Goal: Information Seeking & Learning: Learn about a topic

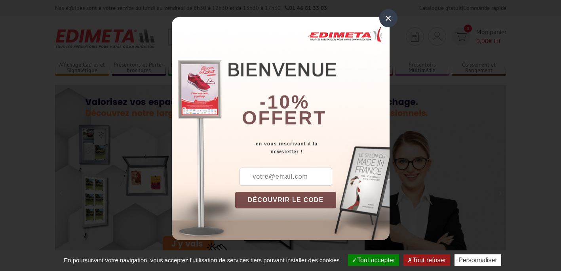
click at [387, 17] on div "×" at bounding box center [388, 18] width 18 height 18
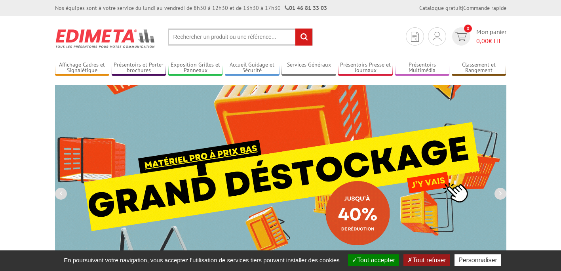
click at [433, 261] on button "Tout refuser" at bounding box center [427, 259] width 46 height 11
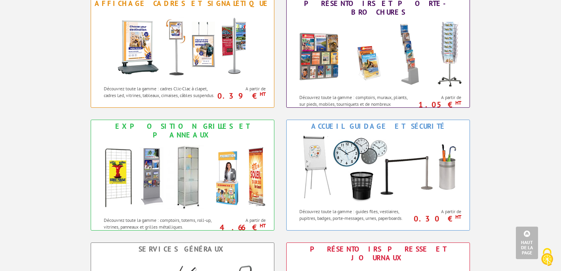
scroll to position [333, 0]
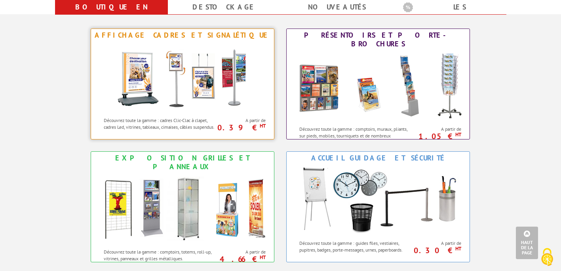
click at [169, 95] on img at bounding box center [182, 77] width 147 height 71
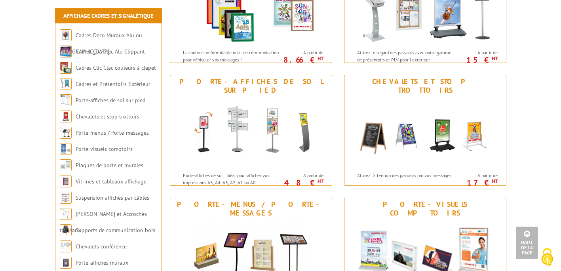
scroll to position [317, 0]
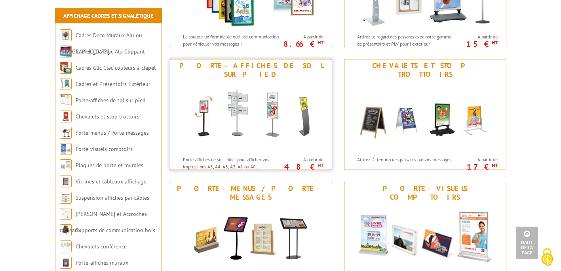
click at [206, 156] on p "Porte-affiches de sol : Idéal pour afficher vos impressions A5, A4, A3, A2, A1 …" at bounding box center [232, 162] width 98 height 13
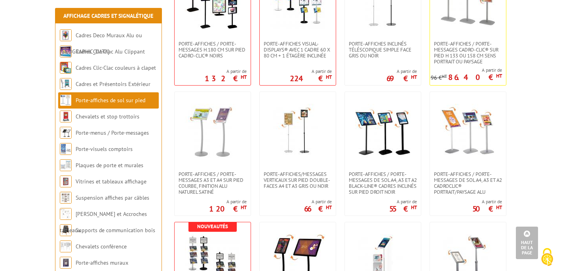
scroll to position [729, 0]
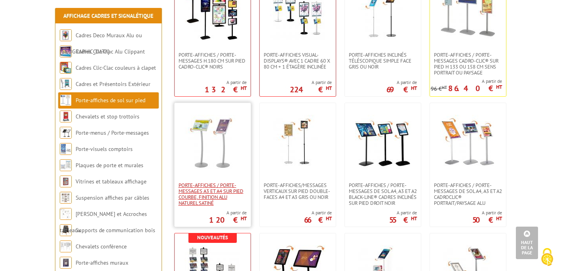
click at [222, 183] on span "Porte-affiches / Porte-messages A3 et A4 sur pied courbe, finition alu naturel …" at bounding box center [213, 194] width 68 height 24
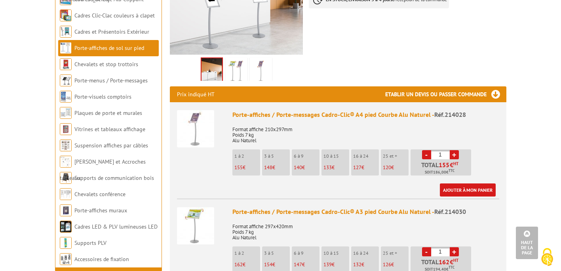
scroll to position [222, 0]
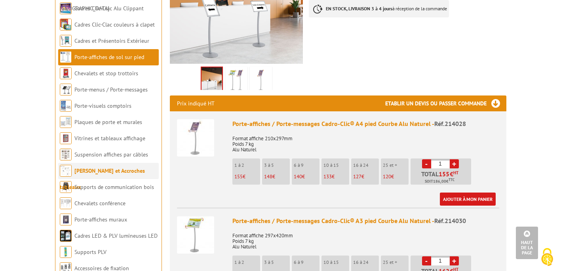
click at [128, 167] on link "[PERSON_NAME] et Accroches tableaux" at bounding box center [102, 178] width 85 height 23
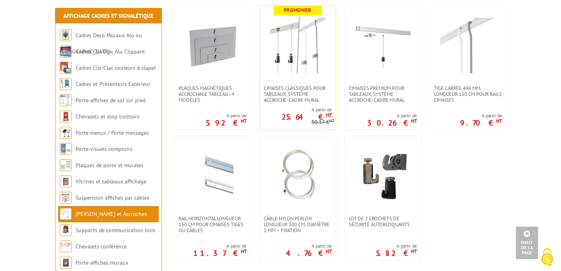
scroll to position [190, 0]
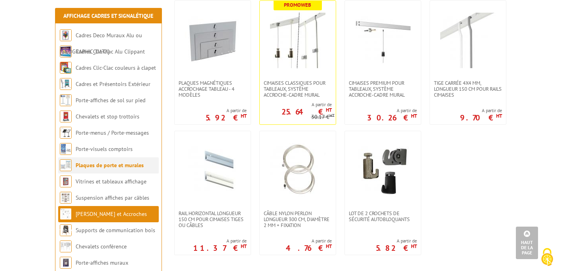
click at [86, 165] on link "Plaques de porte et murales" at bounding box center [110, 165] width 68 height 7
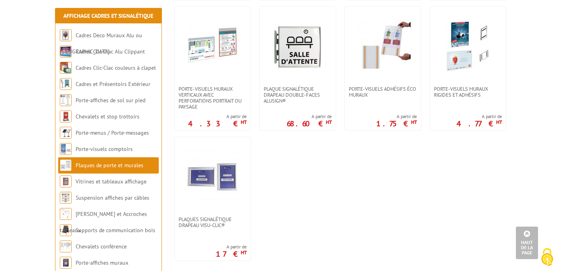
scroll to position [444, 0]
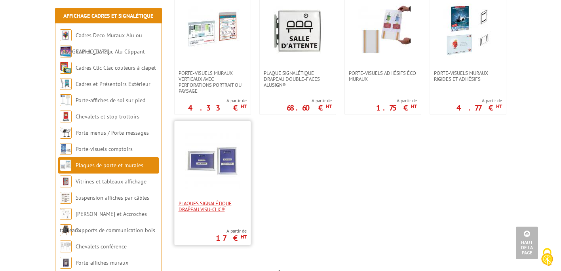
click at [189, 207] on span "Plaques Signalétique drapeau Visu-Clic®" at bounding box center [213, 206] width 68 height 12
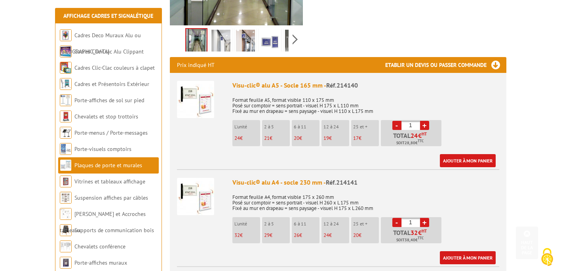
scroll to position [238, 0]
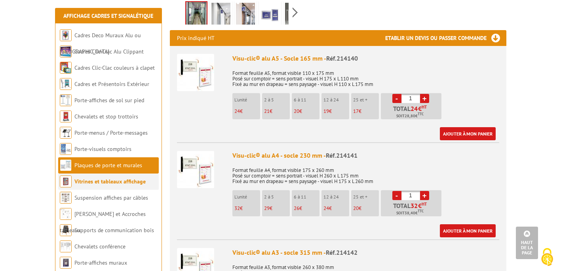
click at [120, 176] on li "Vitrines et tableaux affichage" at bounding box center [108, 181] width 101 height 16
click at [121, 182] on link "Vitrines et tableaux affichage" at bounding box center [109, 181] width 71 height 7
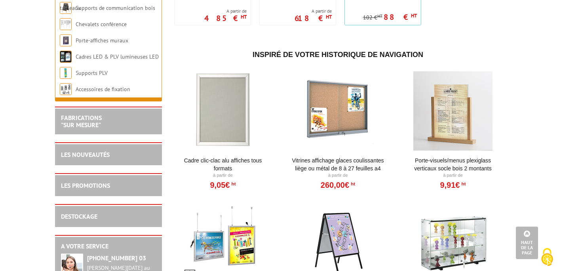
scroll to position [919, 0]
click at [468, 243] on div at bounding box center [453, 241] width 98 height 79
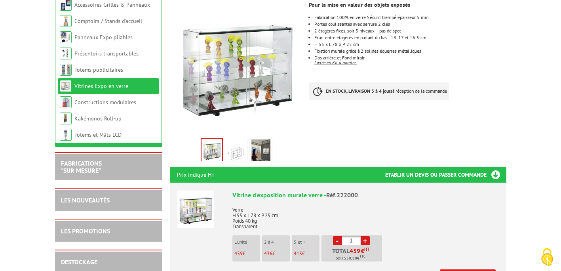
scroll to position [143, 0]
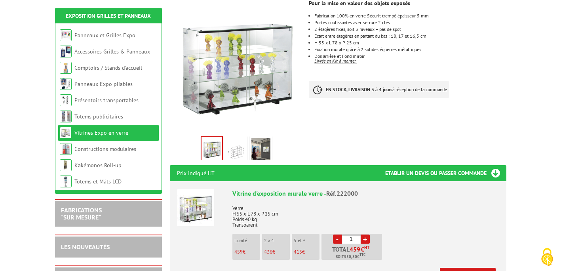
click at [260, 149] on img at bounding box center [261, 150] width 19 height 25
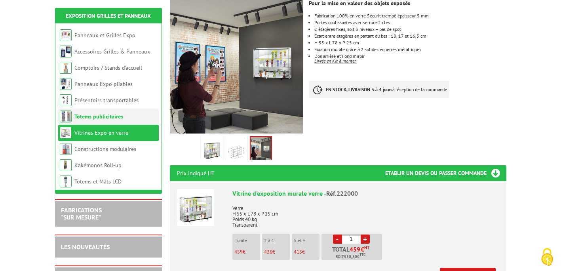
click at [101, 117] on link "Totems publicitaires" at bounding box center [98, 116] width 49 height 7
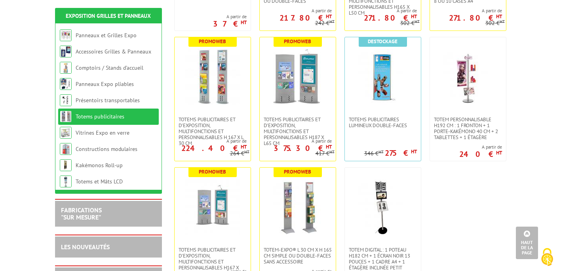
scroll to position [301, 0]
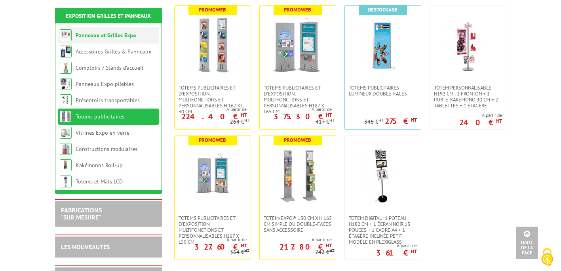
click at [120, 36] on link "Panneaux et Grilles Expo" at bounding box center [106, 35] width 61 height 7
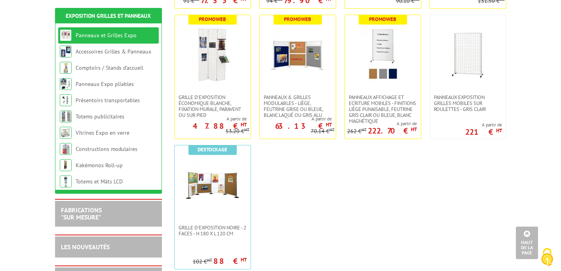
scroll to position [285, 0]
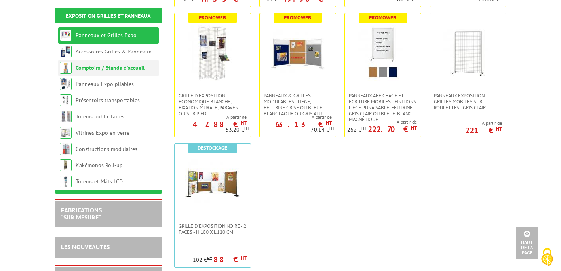
click at [117, 69] on link "Comptoirs / Stands d'accueil" at bounding box center [110, 67] width 69 height 7
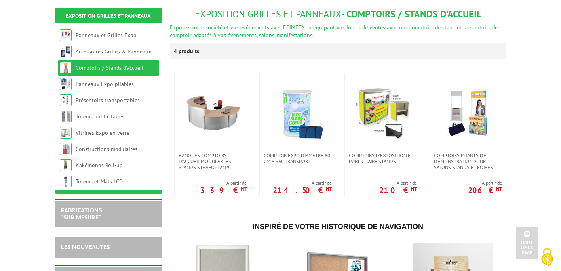
scroll to position [95, 0]
click at [117, 85] on link "Panneaux Expo pliables" at bounding box center [105, 83] width 58 height 7
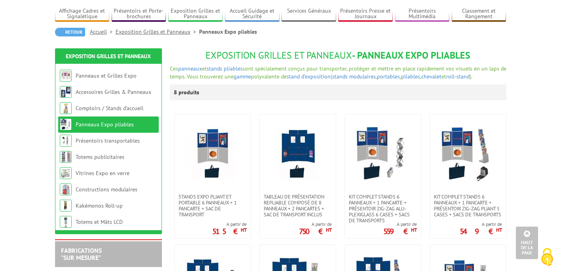
scroll to position [48, 0]
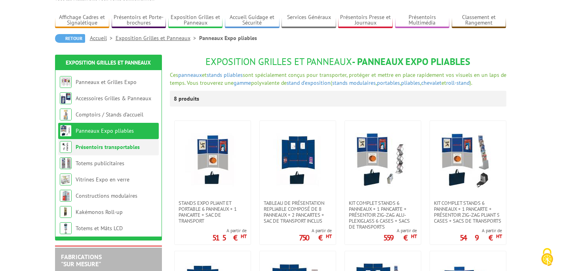
click at [115, 151] on li "Présentoirs transportables" at bounding box center [108, 147] width 101 height 16
click at [82, 146] on link "Présentoirs transportables" at bounding box center [108, 146] width 64 height 7
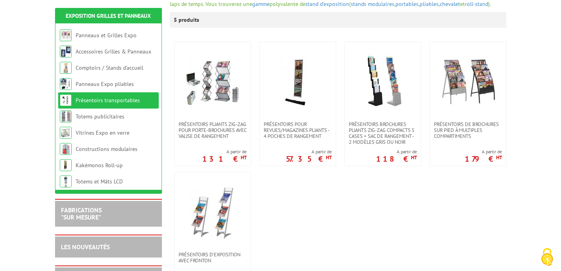
scroll to position [127, 0]
click at [103, 114] on link "Totems publicitaires" at bounding box center [100, 116] width 49 height 7
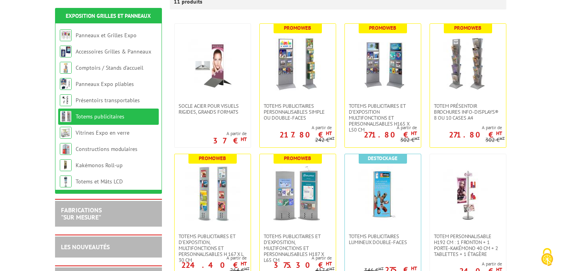
scroll to position [158, 0]
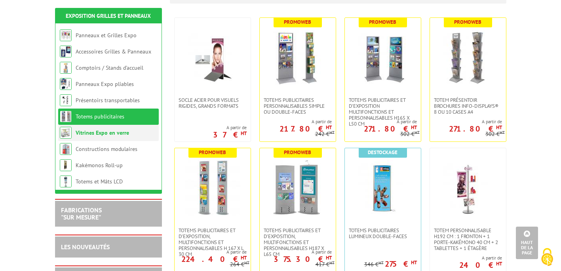
click at [83, 133] on link "Vitrines Expo en verre" at bounding box center [102, 132] width 53 height 7
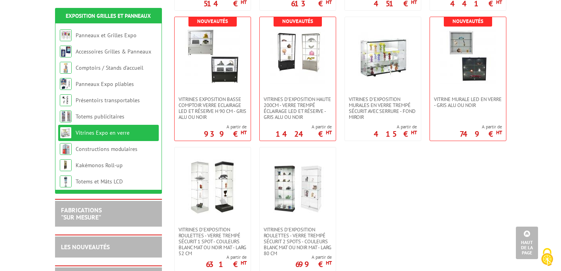
scroll to position [396, 0]
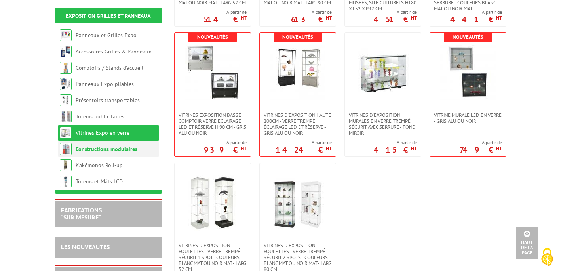
click at [87, 146] on link "Constructions modulaires" at bounding box center [107, 148] width 62 height 7
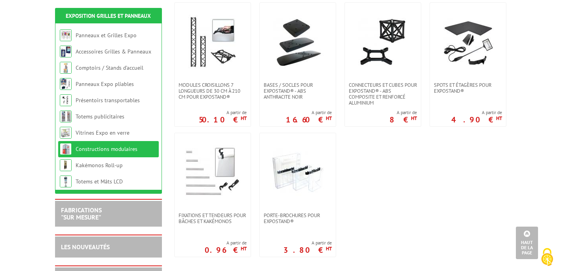
scroll to position [349, 0]
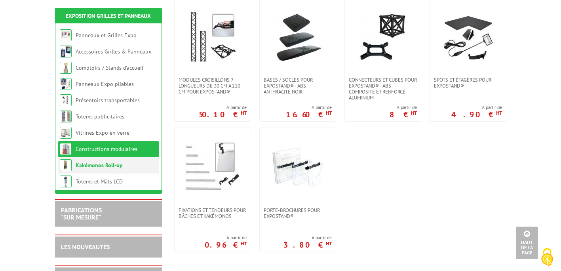
click at [95, 165] on link "Kakémonos Roll-up" at bounding box center [99, 165] width 47 height 7
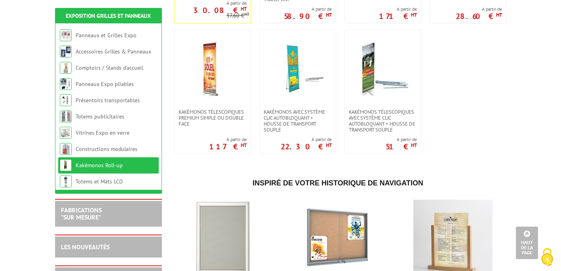
scroll to position [285, 0]
click at [97, 176] on li "Totems et Mâts LCD" at bounding box center [108, 181] width 101 height 16
click at [98, 180] on link "Totems et Mâts LCD" at bounding box center [99, 181] width 47 height 7
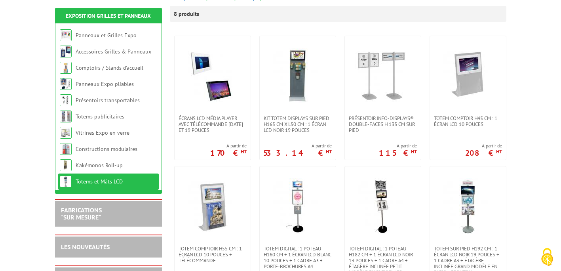
scroll to position [174, 0]
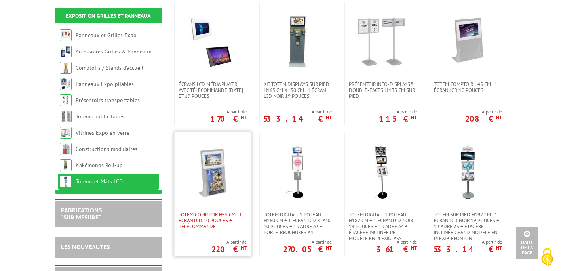
click at [206, 219] on span "Totem comptoir H55 cm : 1 écran LCD 10 POUCES + télécommande" at bounding box center [213, 221] width 68 height 18
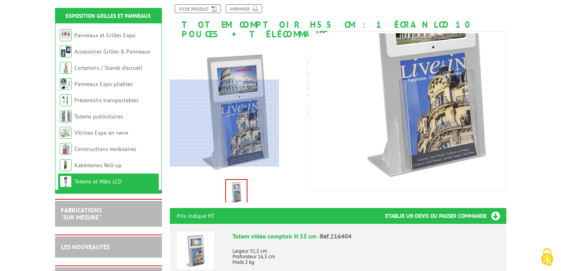
scroll to position [111, 0]
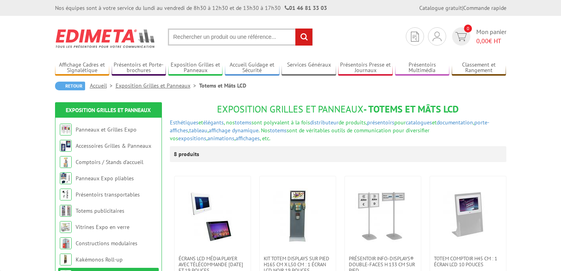
scroll to position [174, 0]
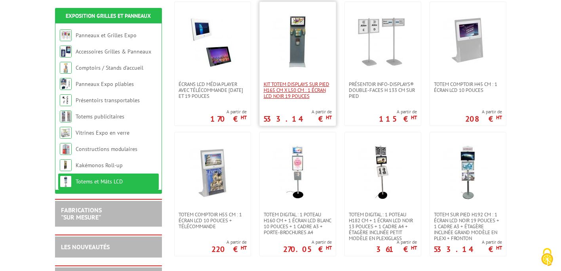
click at [297, 94] on span "Kit Totem Displays sur pied H165 cm X L50 cm : 1 écran LCD noir 19 pouces" at bounding box center [298, 90] width 68 height 18
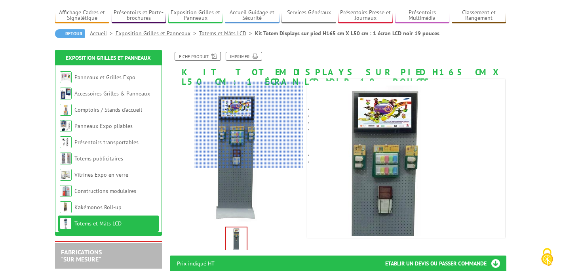
scroll to position [48, 0]
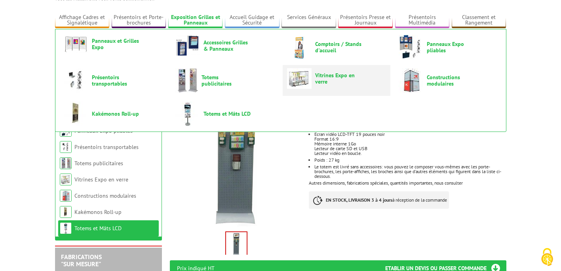
click at [327, 76] on span "Vitrines Expo en verre" at bounding box center [339, 78] width 48 height 13
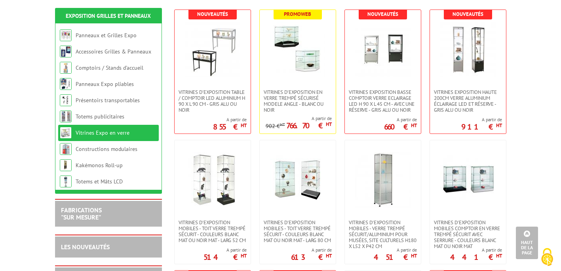
scroll to position [174, 0]
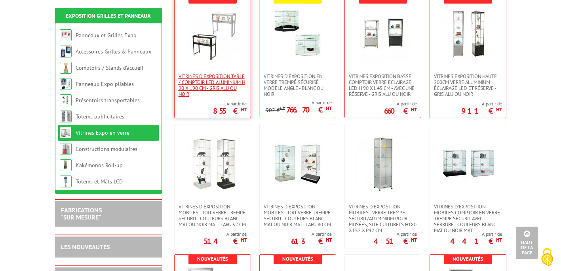
click at [228, 89] on span "Vitrines d'exposition table / comptoir LED Aluminium H 90 x L 90 cm - Gris Alu …" at bounding box center [213, 85] width 68 height 24
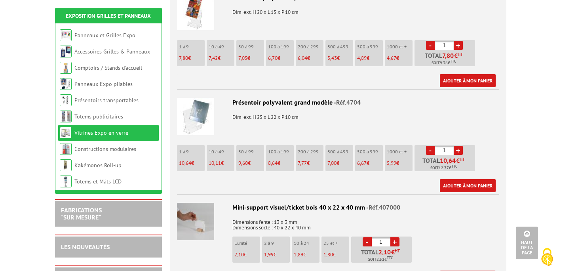
scroll to position [776, 0]
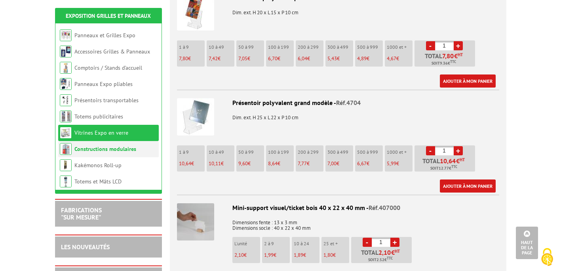
click at [118, 151] on link "Constructions modulaires" at bounding box center [105, 148] width 62 height 7
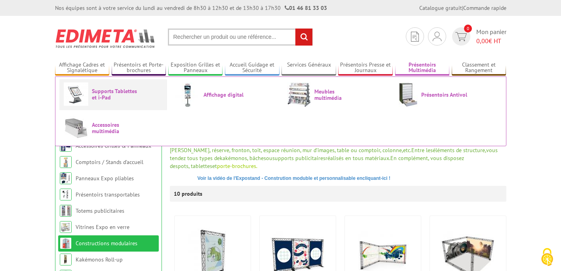
click at [117, 101] on link "Supports Tablettes et i-Pad" at bounding box center [113, 93] width 99 height 23
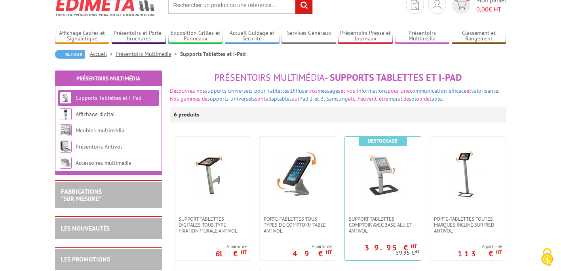
scroll to position [16, 0]
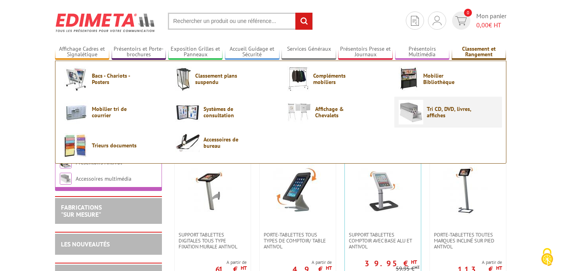
click at [433, 114] on span "Tri CD, DVD, livres, affiches" at bounding box center [451, 112] width 48 height 13
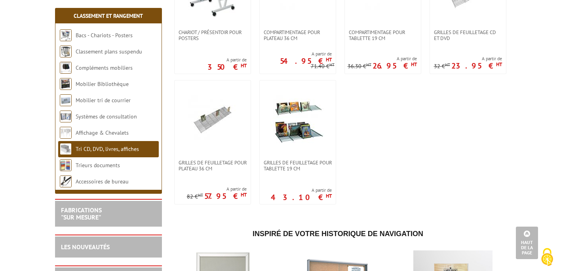
scroll to position [364, 0]
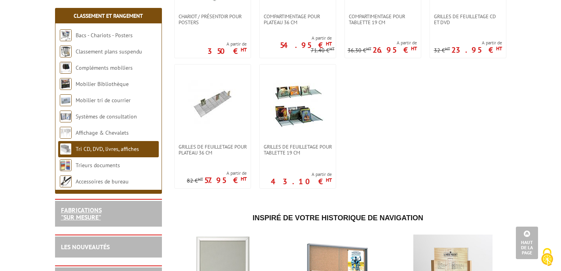
click at [91, 215] on link "FABRICATIONS "Sur Mesure"" at bounding box center [81, 213] width 41 height 15
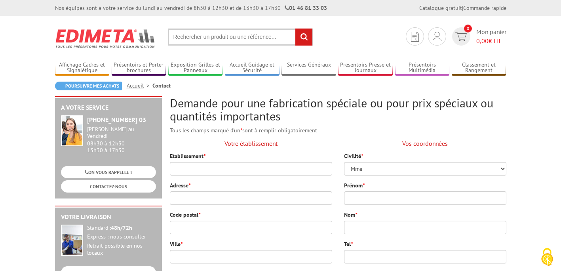
click at [133, 88] on link "Accueil" at bounding box center [140, 85] width 26 height 7
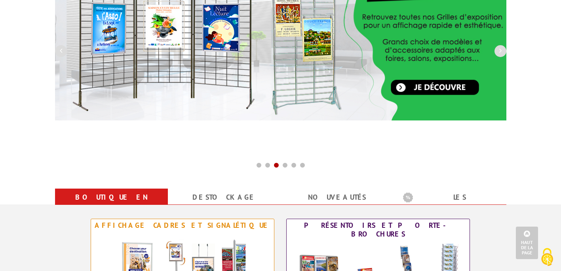
scroll to position [127, 0]
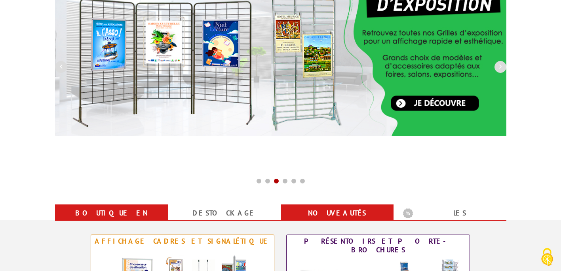
click at [329, 217] on link "nouveautés" at bounding box center [337, 213] width 94 height 14
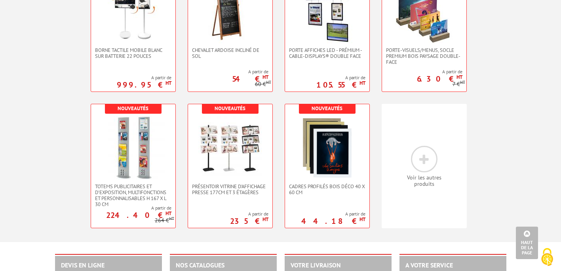
scroll to position [396, 0]
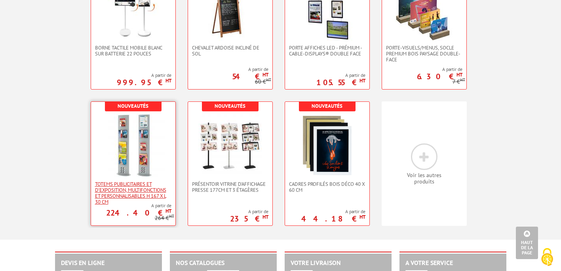
click at [129, 197] on span "Totems publicitaires et d'exposition, multifonctions et personnalisables H 167 …" at bounding box center [133, 193] width 76 height 24
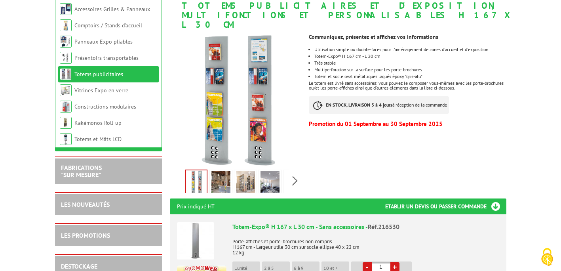
scroll to position [143, 0]
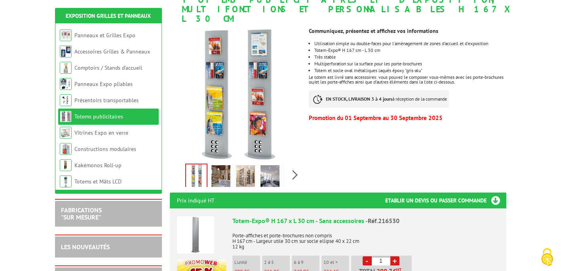
click at [229, 165] on img at bounding box center [221, 177] width 19 height 25
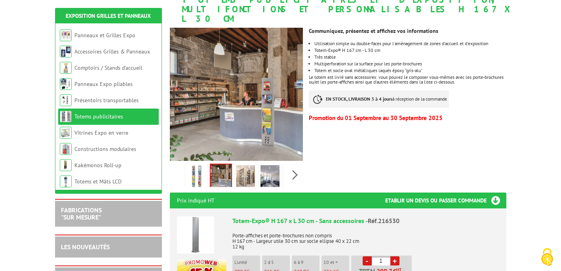
click at [245, 165] on img at bounding box center [245, 177] width 19 height 25
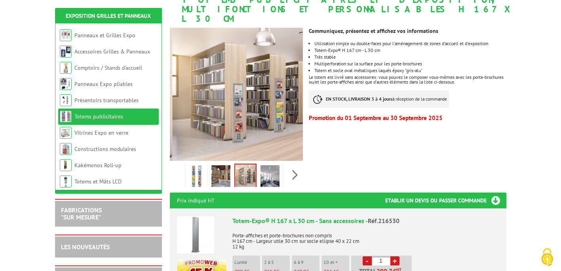
click at [269, 166] on img at bounding box center [270, 177] width 19 height 25
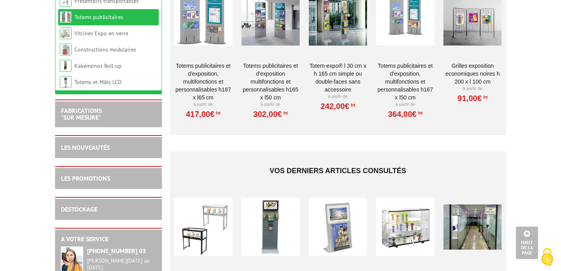
scroll to position [1265, 0]
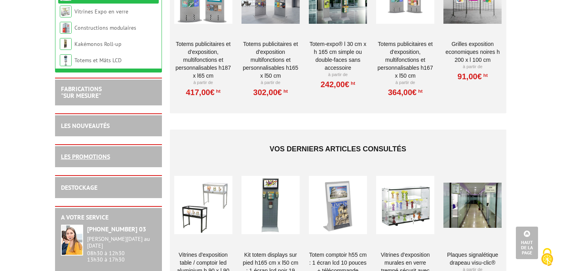
click at [98, 153] on link "LES PROMOTIONS" at bounding box center [85, 156] width 49 height 8
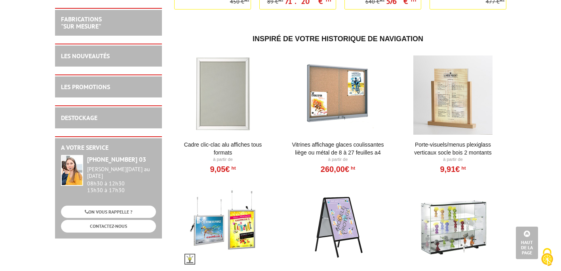
scroll to position [2757, 0]
